Goal: Transaction & Acquisition: Purchase product/service

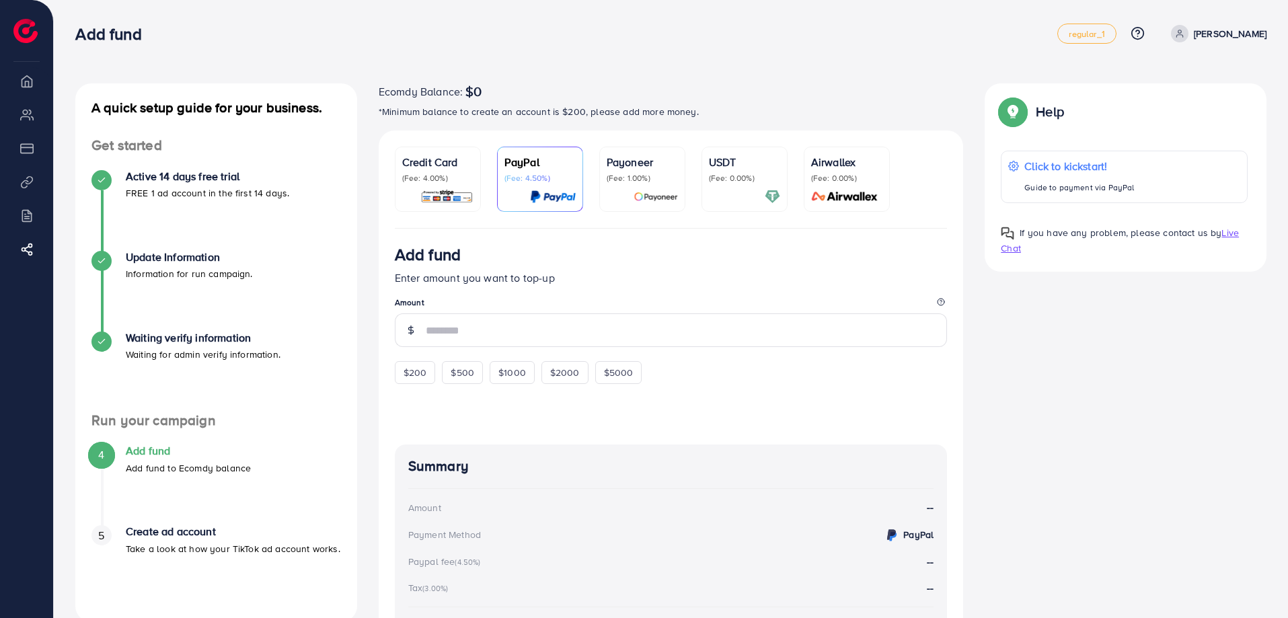
click at [456, 180] on p "(Fee: 4.00%)" at bounding box center [437, 178] width 71 height 11
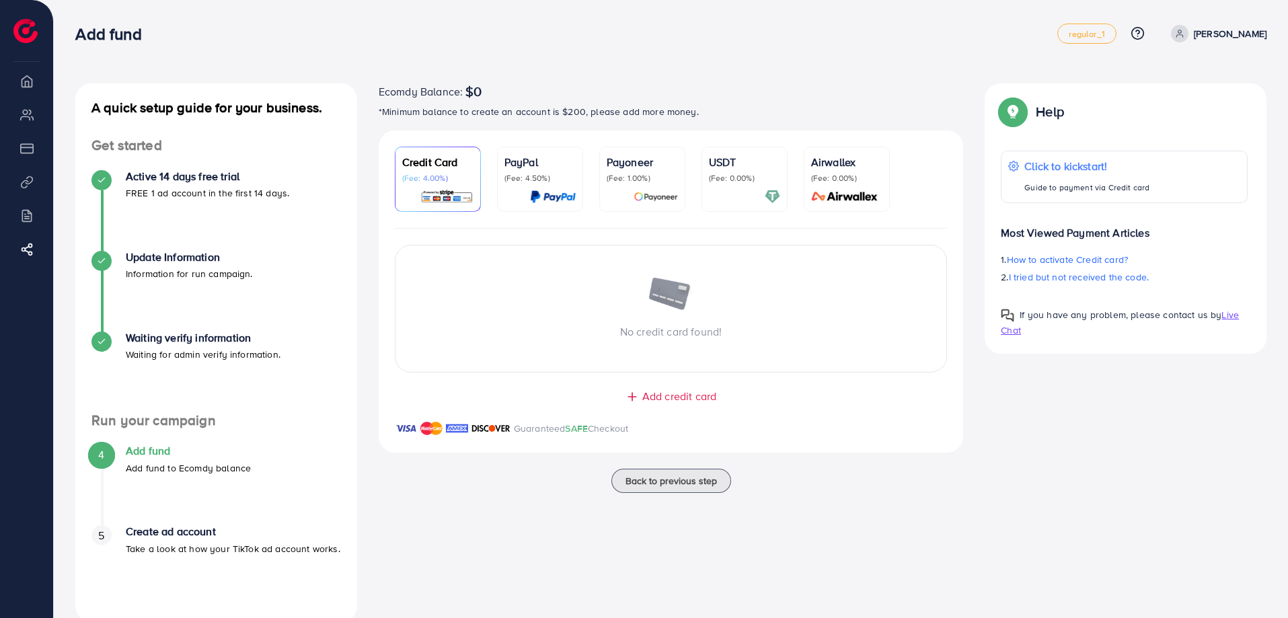
click at [530, 171] on div "PayPal (Fee: 4.50%)" at bounding box center [539, 169] width 71 height 30
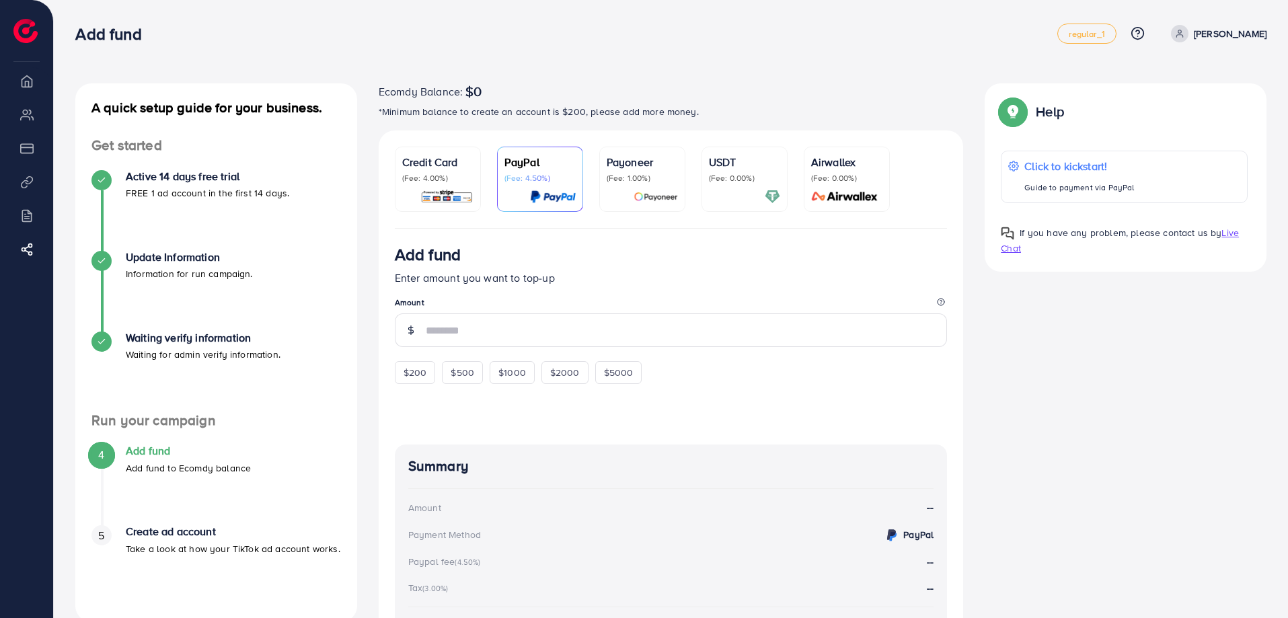
click at [623, 173] on p "(Fee: 1.00%)" at bounding box center [641, 178] width 71 height 11
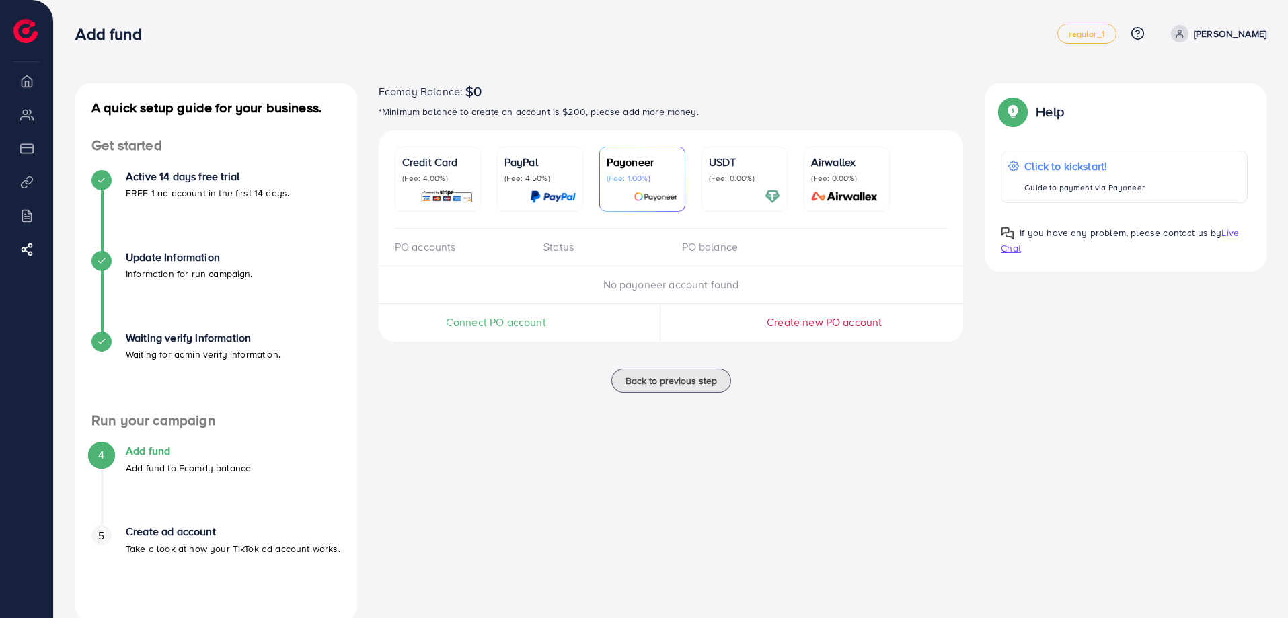
click at [717, 173] on p "(Fee: 0.00%)" at bounding box center [744, 178] width 71 height 11
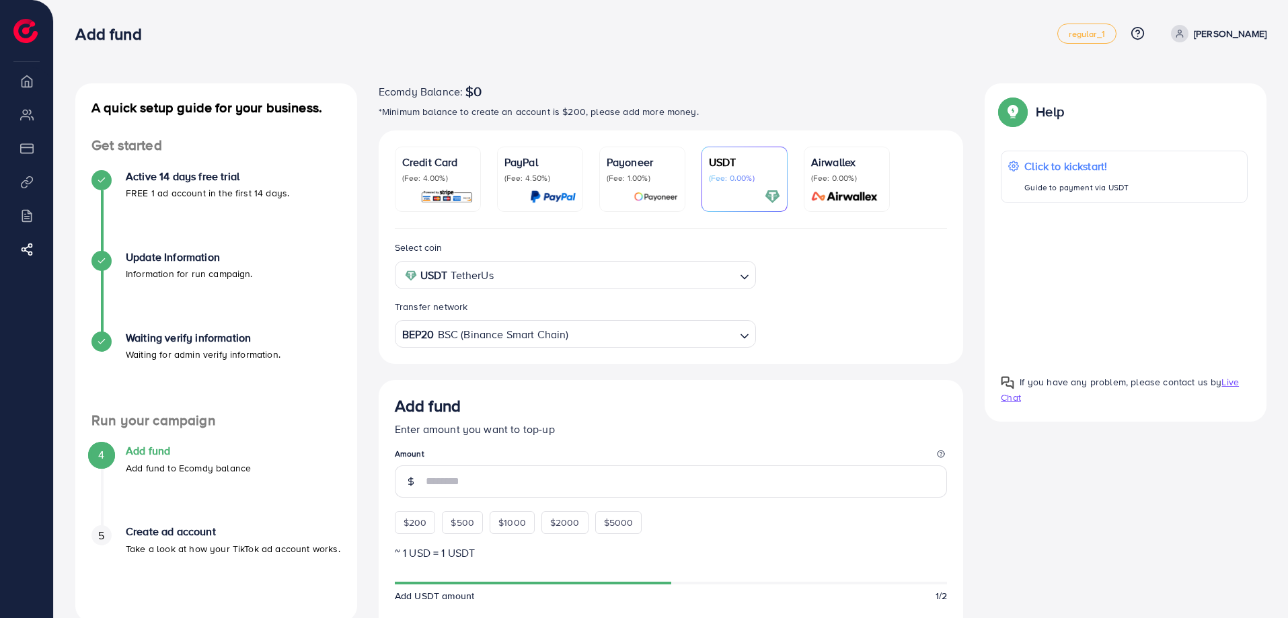
click at [824, 177] on p "(Fee: 0.00%)" at bounding box center [846, 178] width 71 height 11
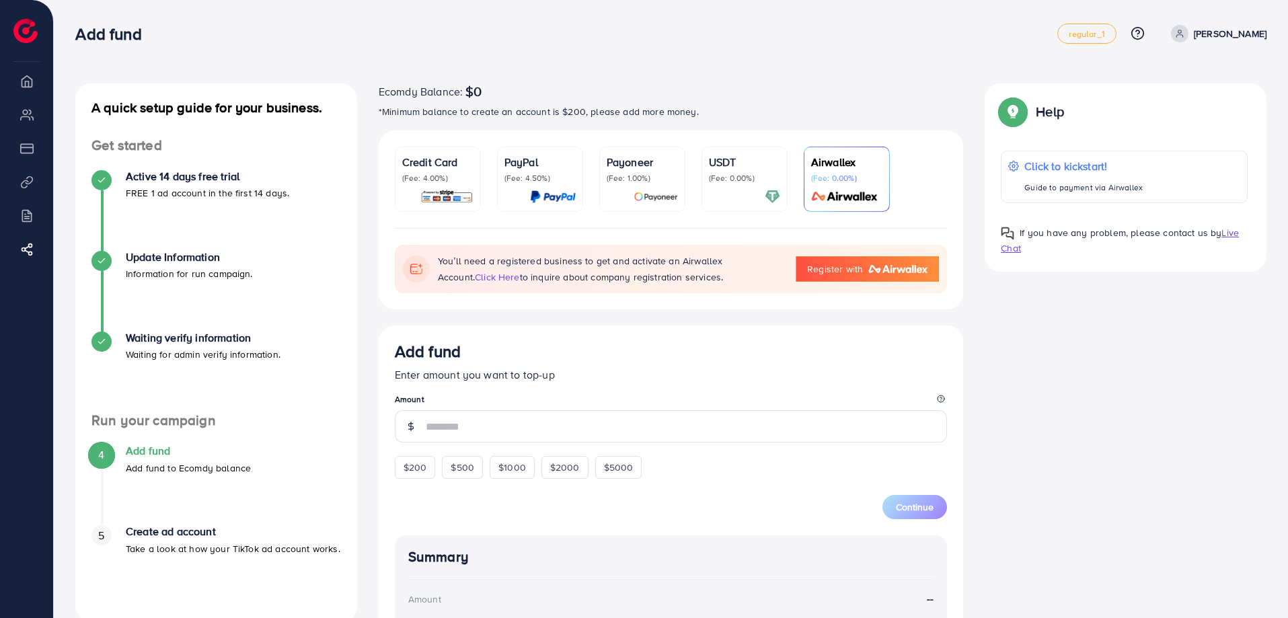
click at [732, 176] on p "(Fee: 0.00%)" at bounding box center [744, 178] width 71 height 11
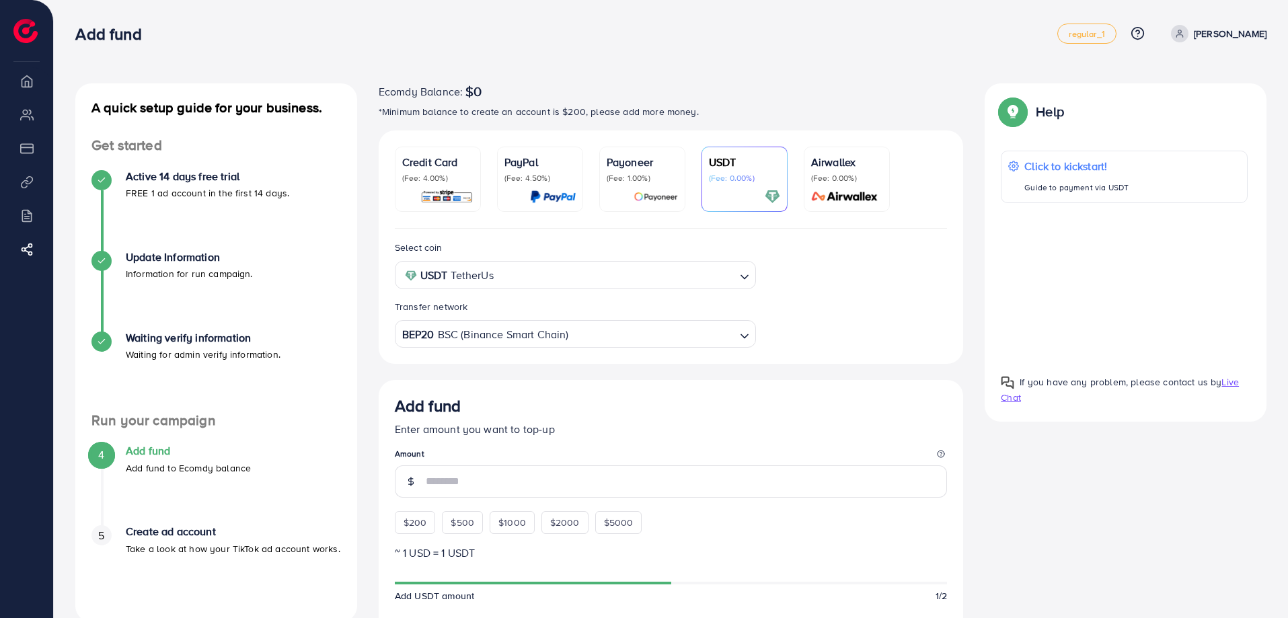
click at [640, 178] on p "(Fee: 1.00%)" at bounding box center [641, 178] width 71 height 11
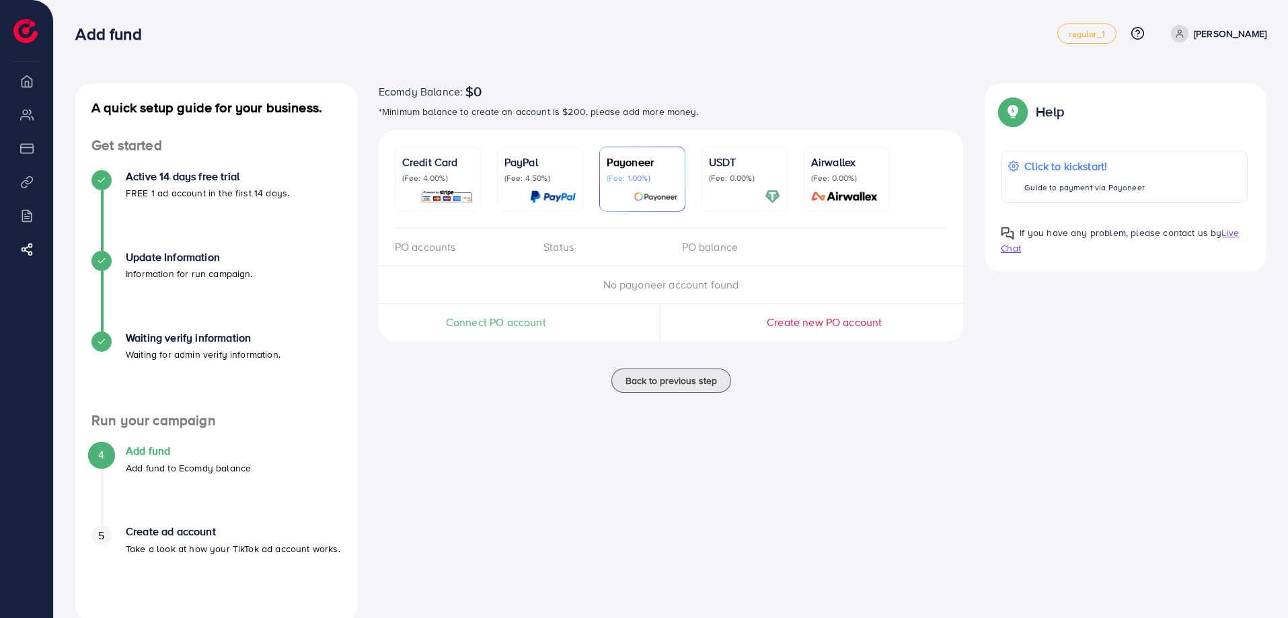
click at [538, 182] on p "(Fee: 4.50%)" at bounding box center [539, 178] width 71 height 11
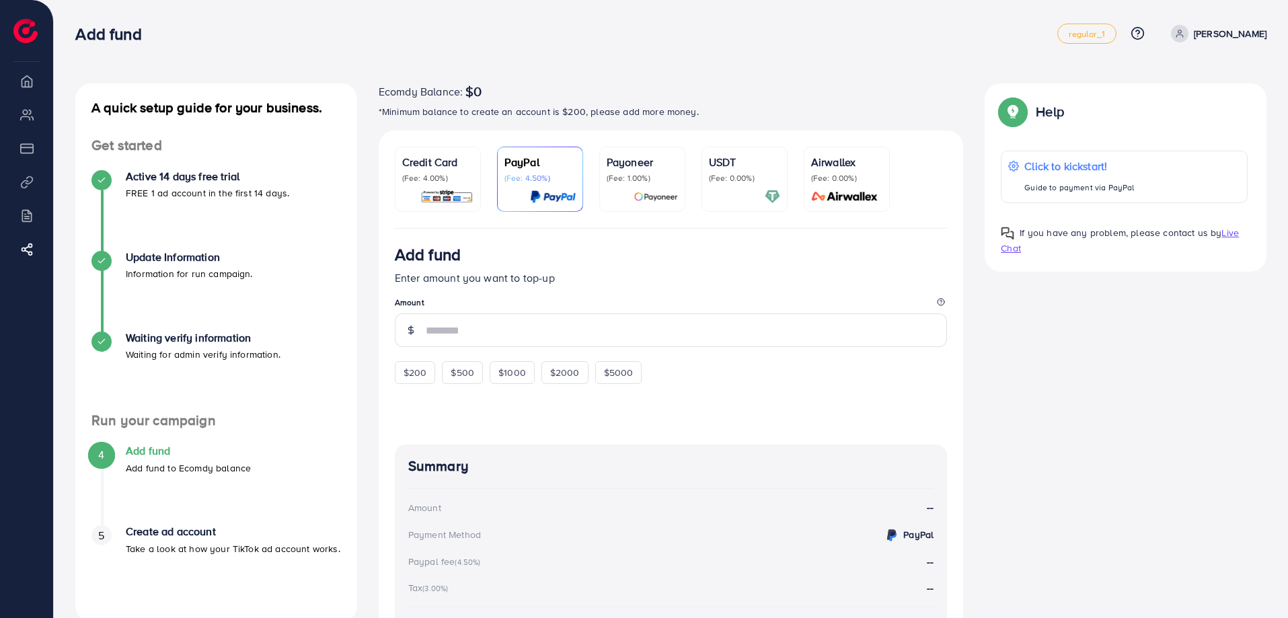
click at [457, 180] on p "(Fee: 4.00%)" at bounding box center [437, 178] width 71 height 11
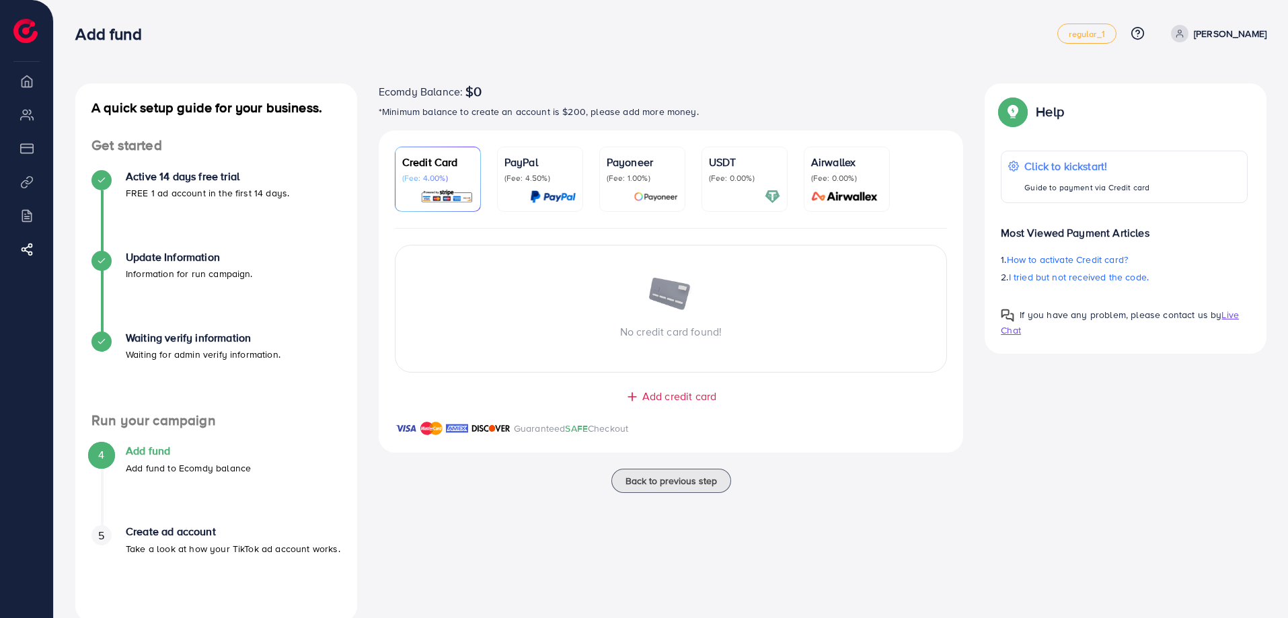
click at [1229, 29] on p "[PERSON_NAME]" at bounding box center [1229, 34] width 73 height 16
click at [545, 175] on p "(Fee: 4.50%)" at bounding box center [539, 178] width 71 height 11
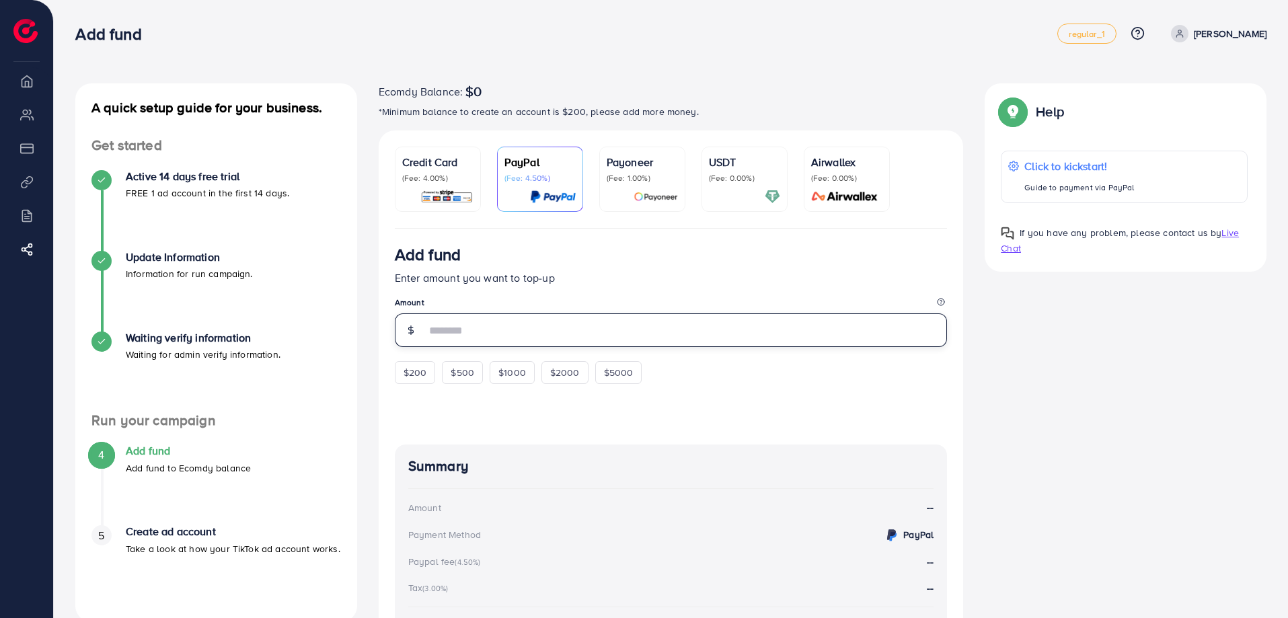
click at [465, 335] on input "number" at bounding box center [687, 330] width 522 height 34
